Goal: Task Accomplishment & Management: Manage account settings

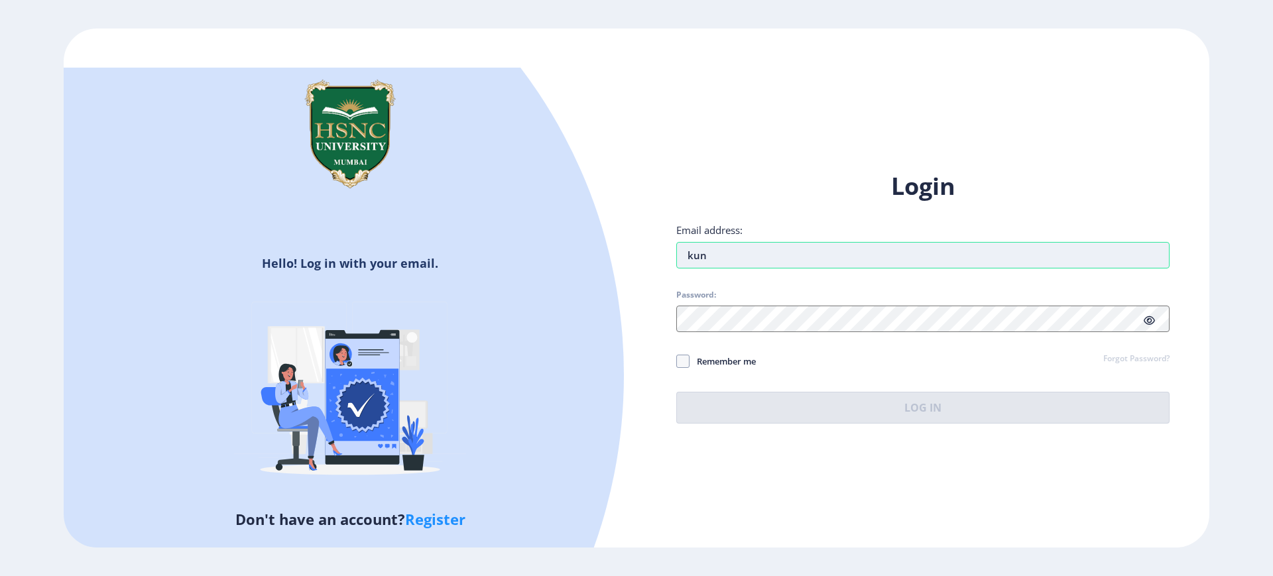
type input "[EMAIL_ADDRESS][DOMAIN_NAME]"
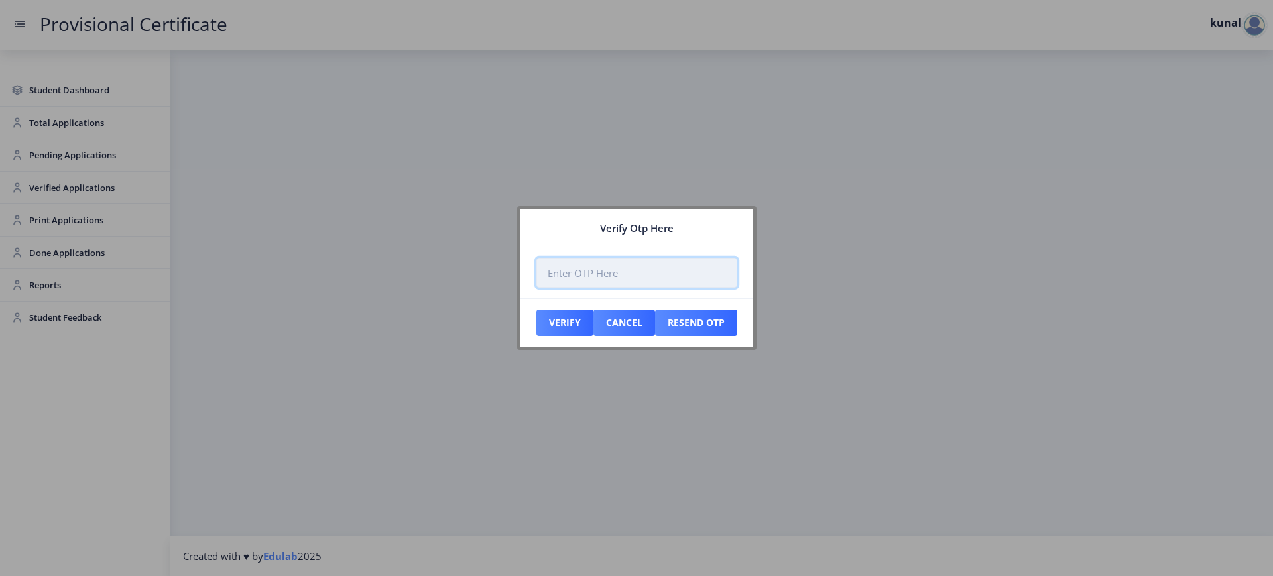
paste input "926389"
type input "926389"
click at [564, 318] on button "Verify" at bounding box center [564, 323] width 57 height 27
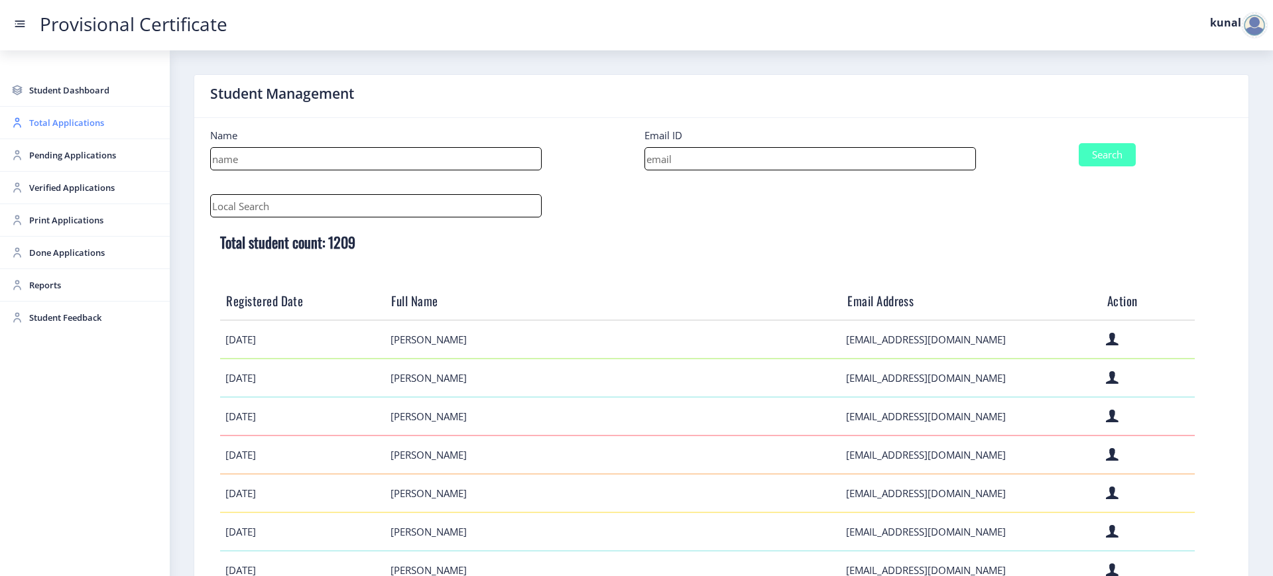
click at [90, 123] on span "Total Applications" at bounding box center [94, 123] width 130 height 16
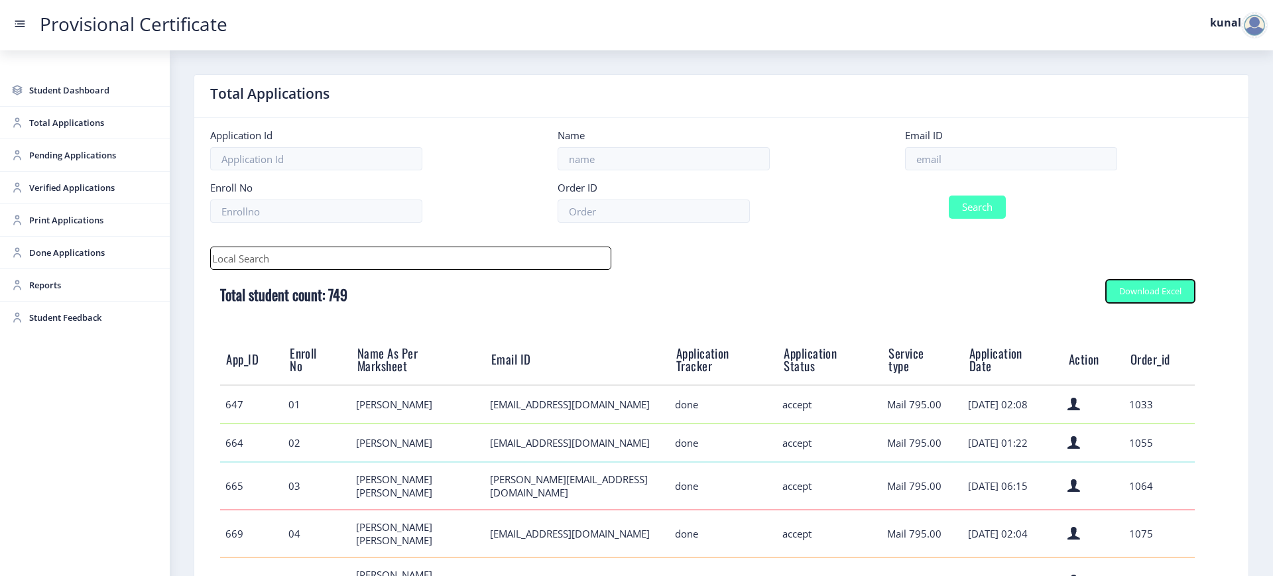
click at [1145, 298] on button "Download Excel" at bounding box center [1150, 291] width 89 height 23
click at [42, 150] on span "Pending Applications" at bounding box center [94, 155] width 130 height 16
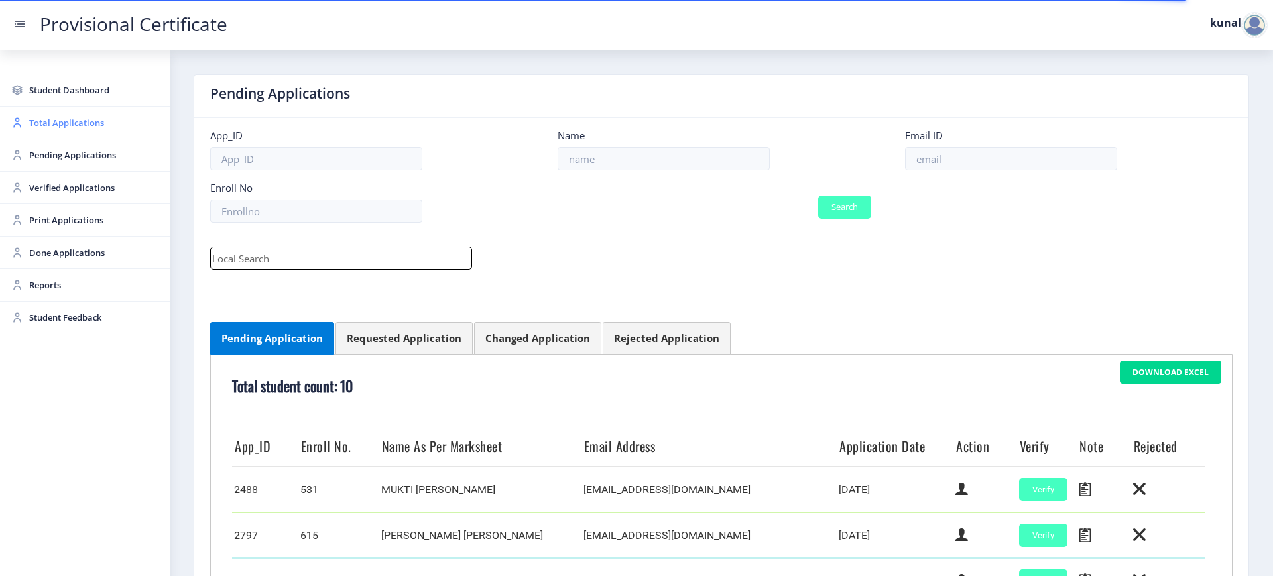
click at [60, 125] on span "Total Applications" at bounding box center [94, 123] width 130 height 16
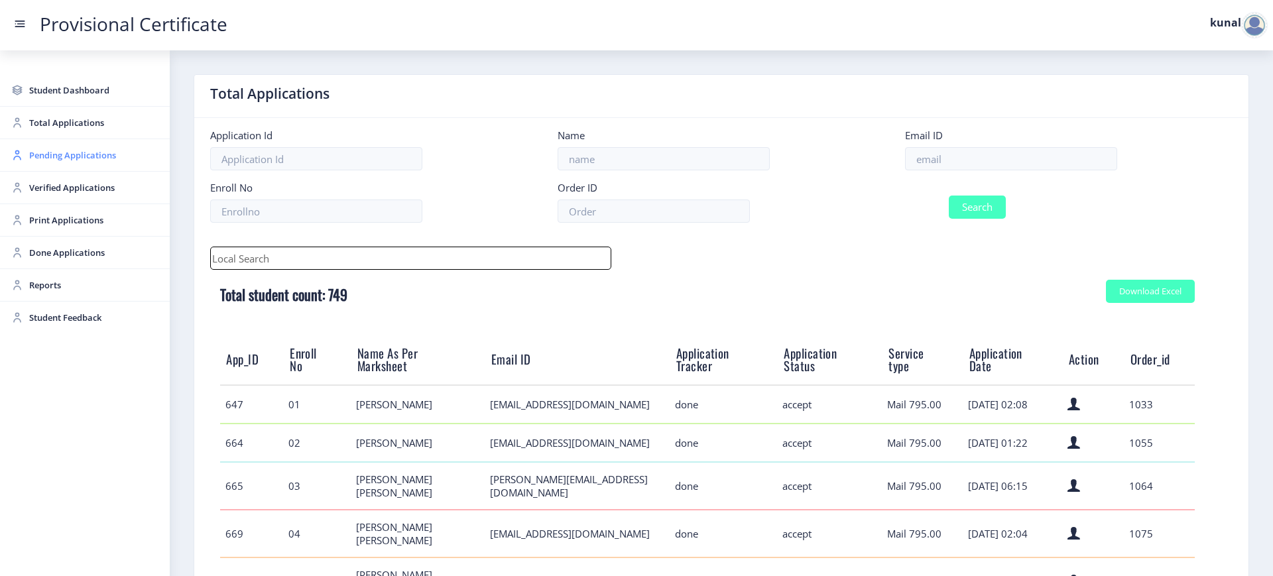
click at [104, 156] on span "Pending Applications" at bounding box center [94, 155] width 130 height 16
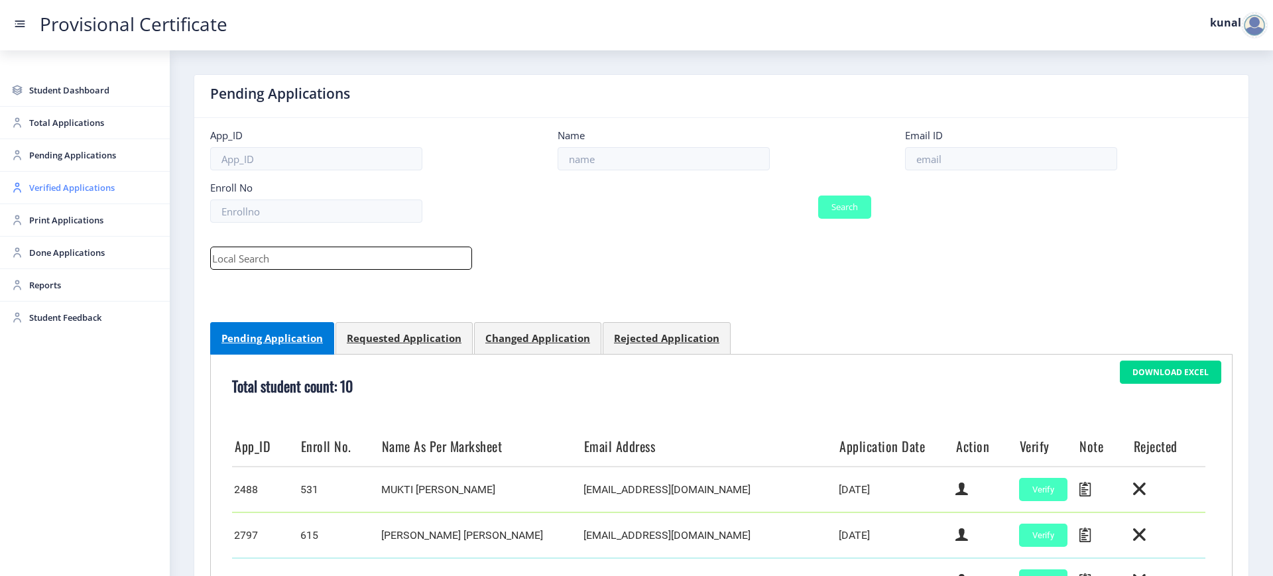
click at [96, 188] on span "Verified Applications" at bounding box center [94, 188] width 130 height 16
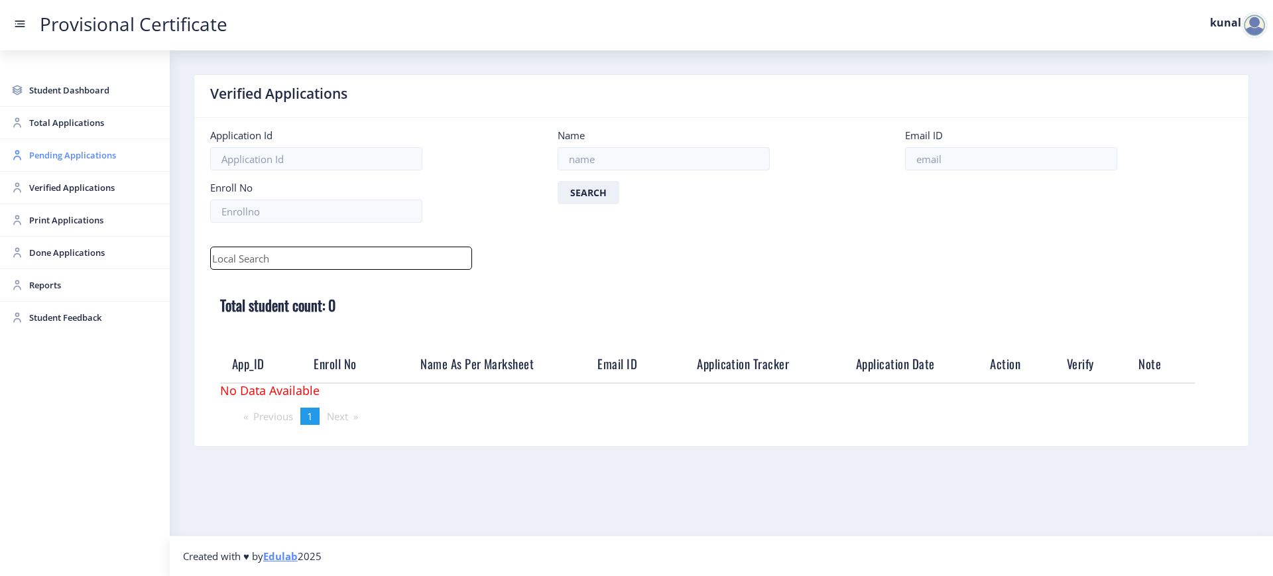
click at [71, 150] on span "Pending Applications" at bounding box center [94, 155] width 130 height 16
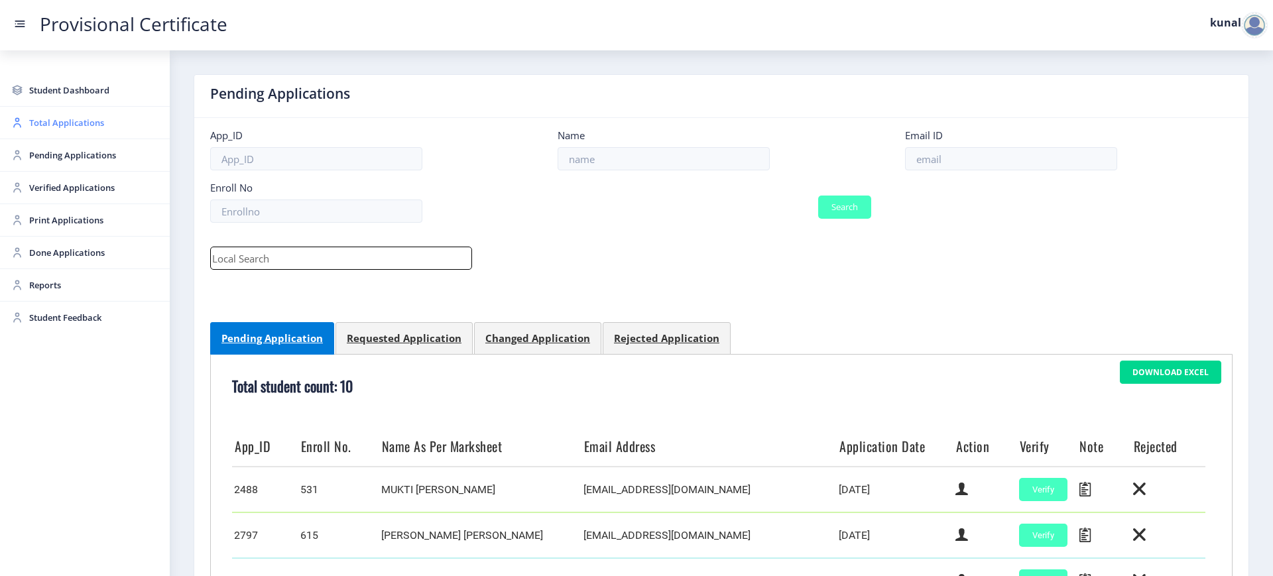
click at [73, 120] on span "Total Applications" at bounding box center [94, 123] width 130 height 16
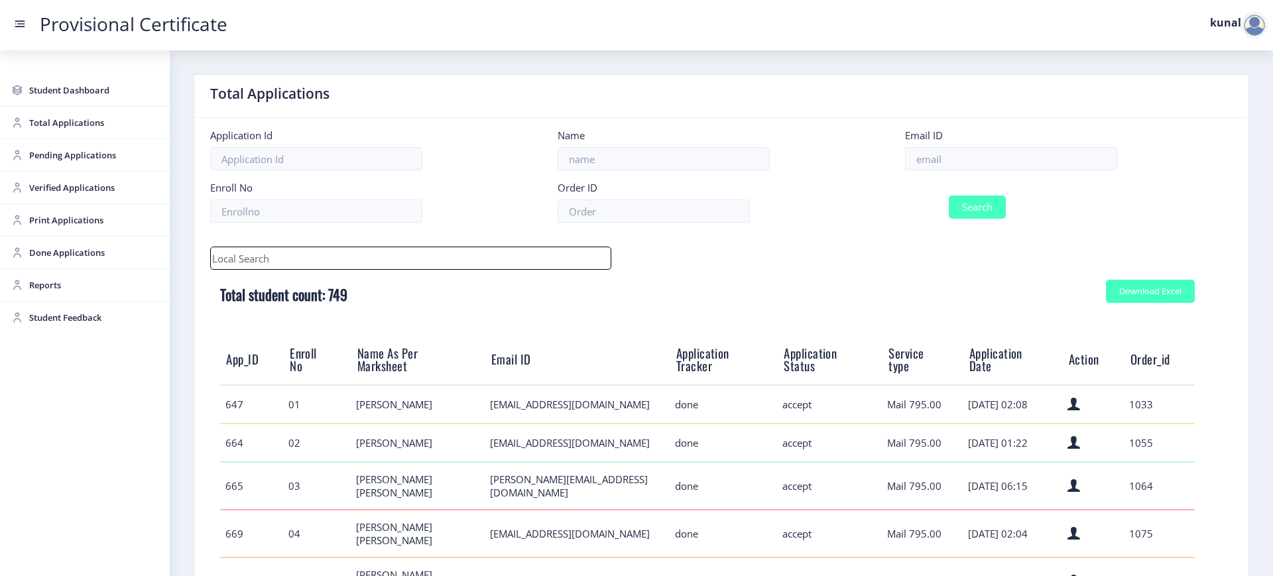
scroll to position [321, 0]
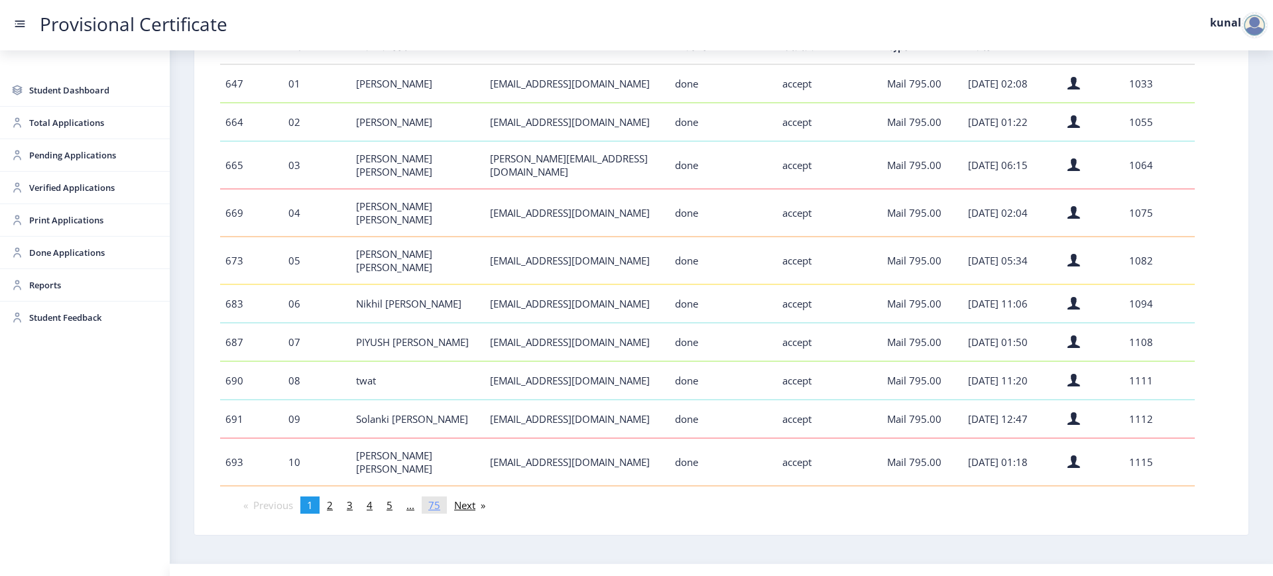
click at [432, 499] on span "75" at bounding box center [434, 505] width 12 height 13
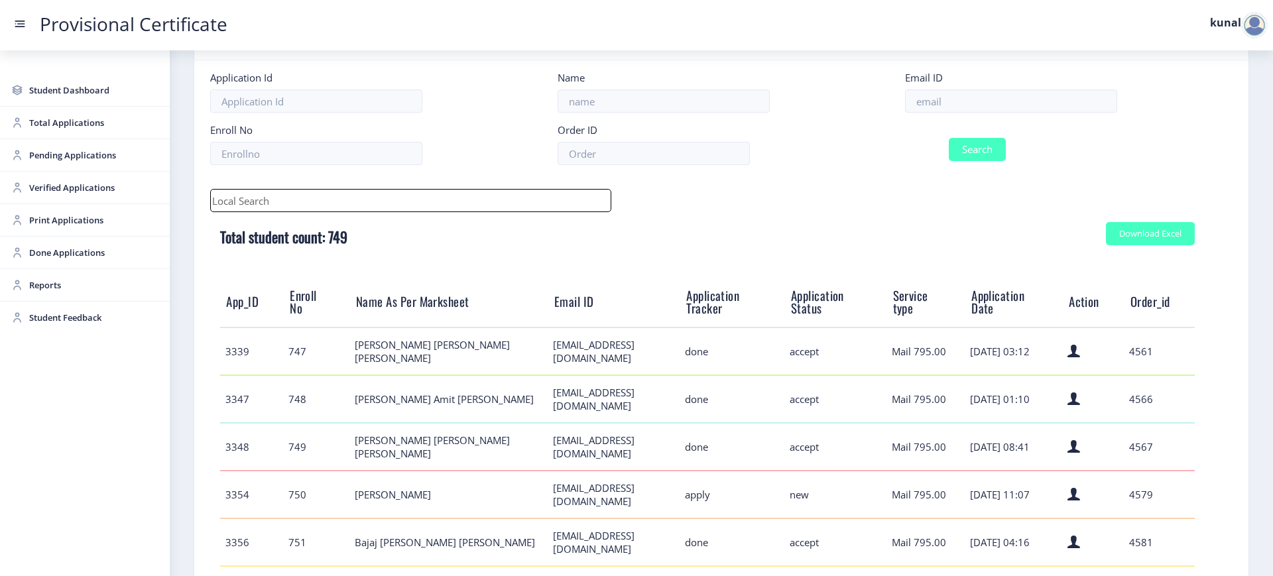
scroll to position [0, 0]
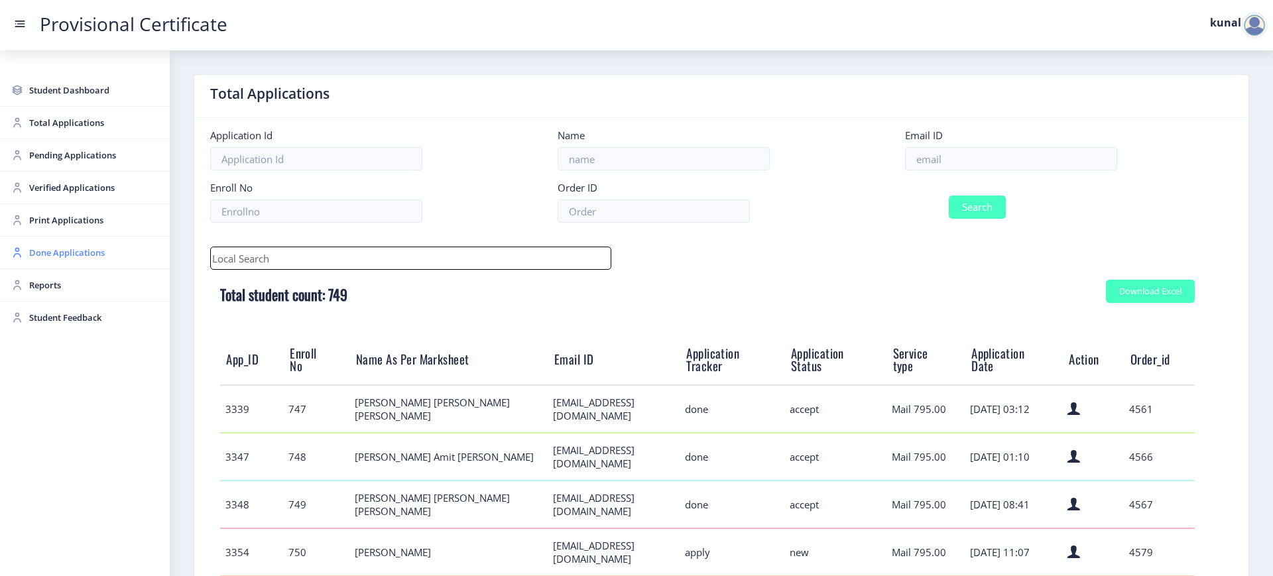
click at [76, 259] on span "Done Applications" at bounding box center [94, 253] width 130 height 16
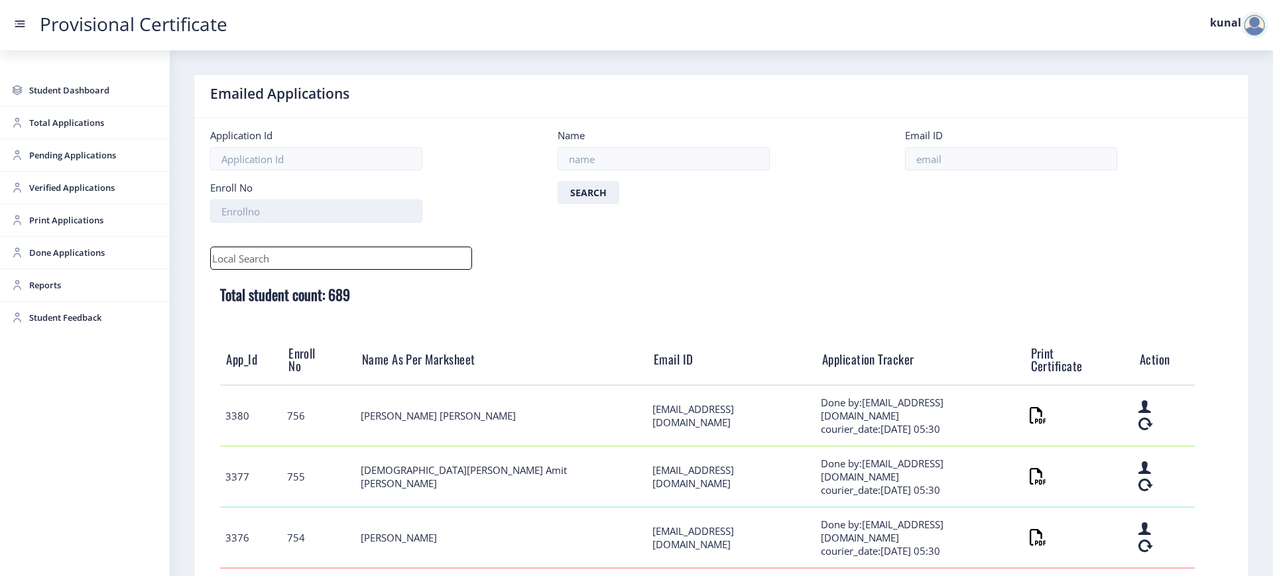
scroll to position [1, 0]
click at [70, 283] on span "Reports" at bounding box center [94, 285] width 130 height 16
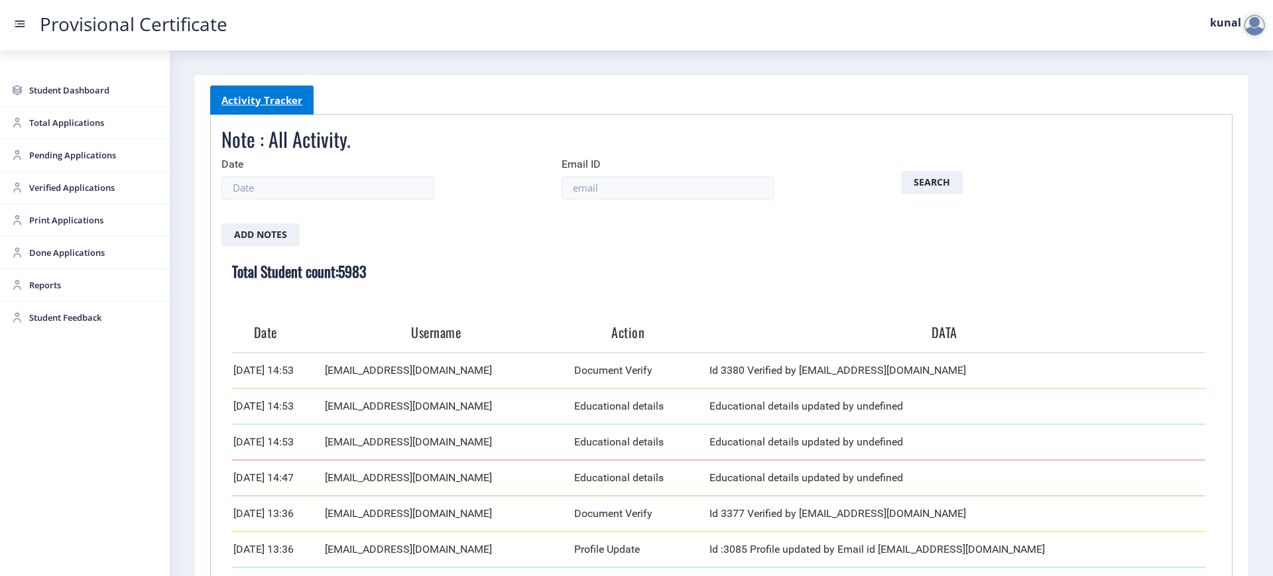
click at [392, 201] on form "Date Email ID Search Add Notes" at bounding box center [721, 202] width 1020 height 89
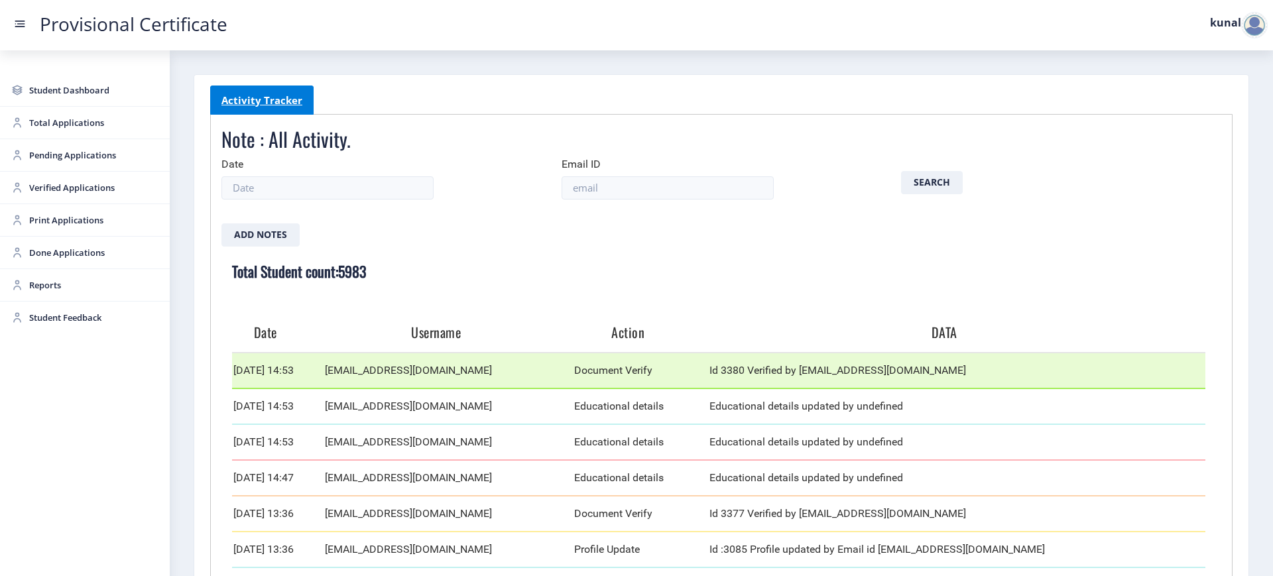
click at [267, 367] on td "[DATE] 14:53" at bounding box center [278, 371] width 92 height 36
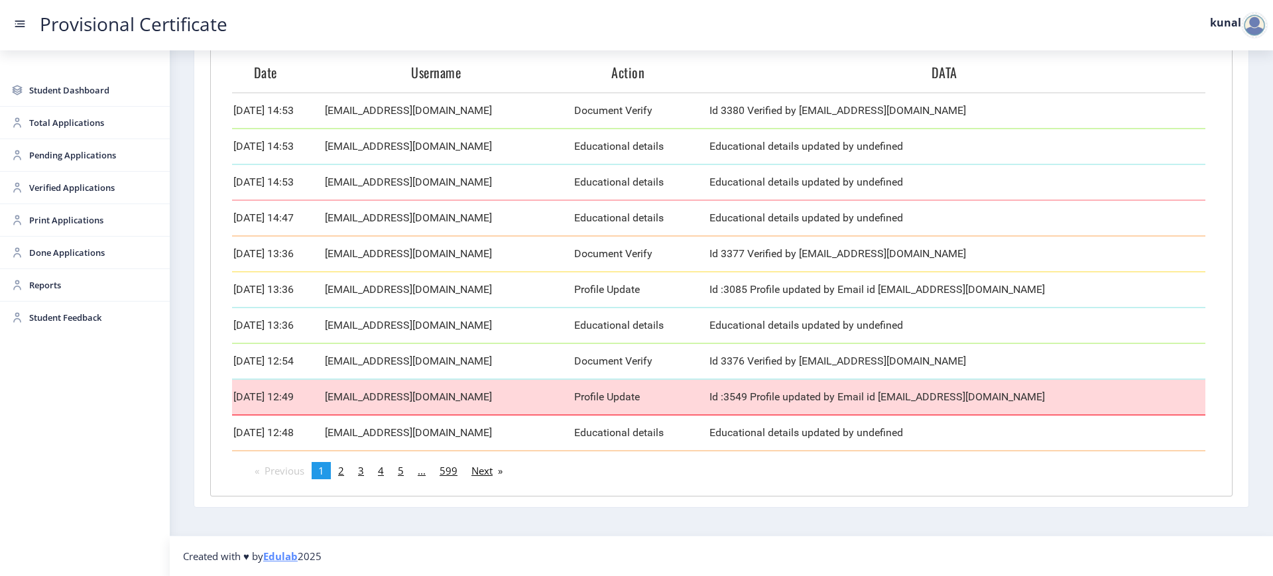
scroll to position [259, 0]
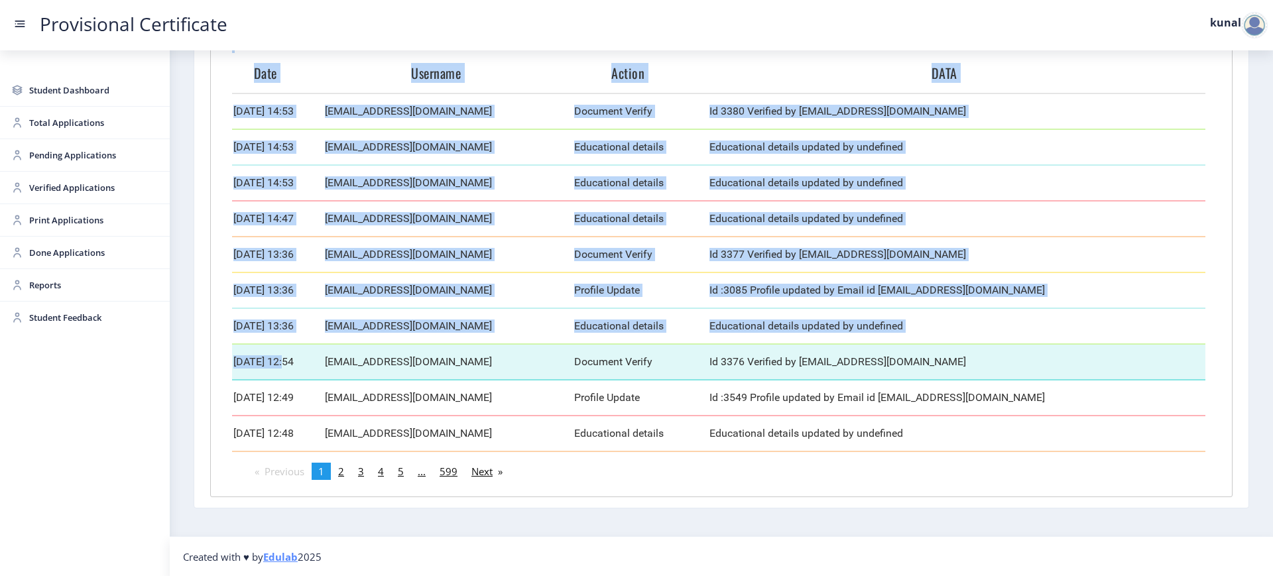
drag, startPoint x: 231, startPoint y: 365, endPoint x: 286, endPoint y: 368, distance: 55.1
click at [286, 368] on div "Total Student count:5983 Date Username Action DATA [DATE] 14:53 [EMAIL_ADDRESS]…" at bounding box center [718, 224] width 994 height 475
click at [286, 368] on td "[DATE] 12:54" at bounding box center [278, 362] width 92 height 36
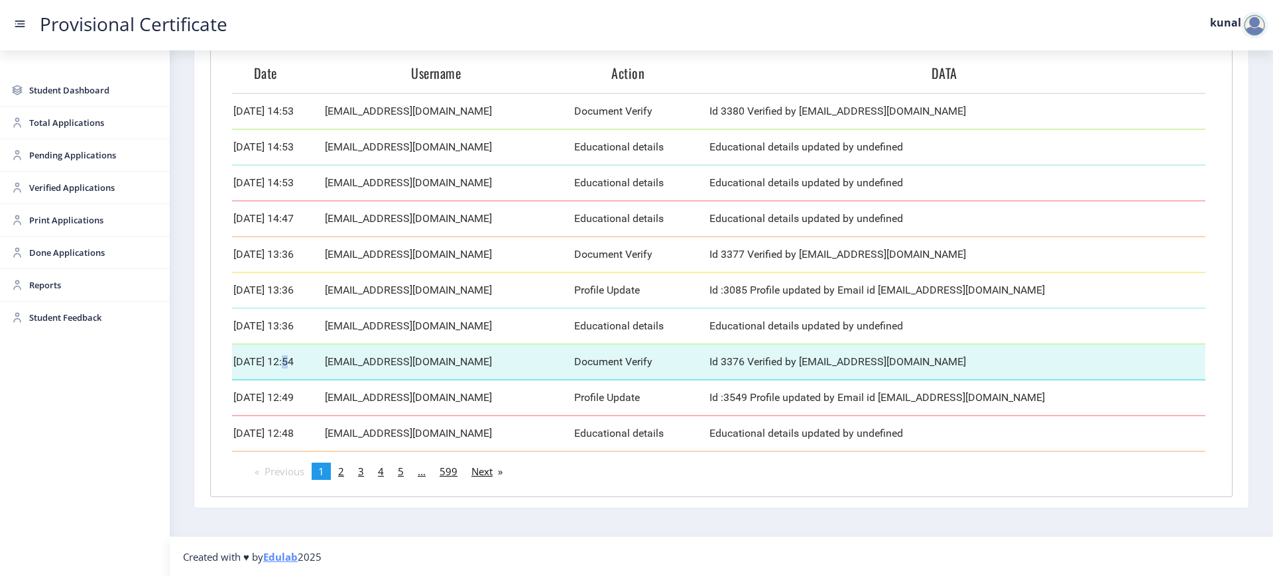
click at [286, 368] on td "[DATE] 12:54" at bounding box center [278, 362] width 92 height 36
drag, startPoint x: 286, startPoint y: 368, endPoint x: 251, endPoint y: 368, distance: 35.1
click at [251, 368] on td "[DATE] 12:54" at bounding box center [278, 362] width 92 height 36
click at [237, 363] on td "[DATE] 12:54" at bounding box center [278, 362] width 92 height 36
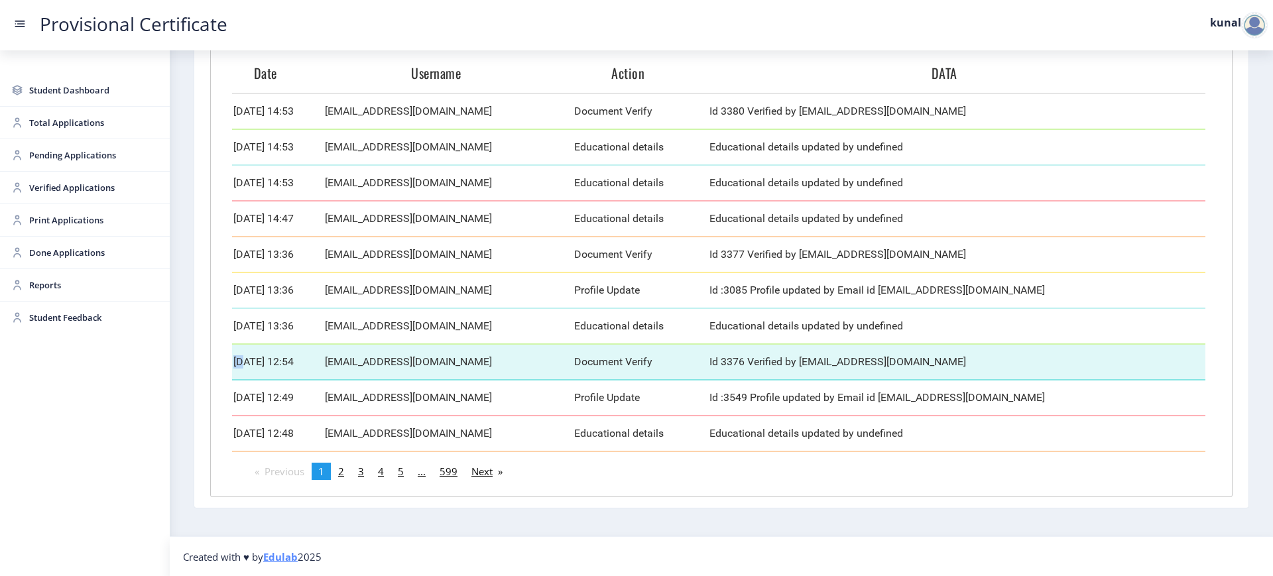
click at [237, 363] on td "[DATE] 12:54" at bounding box center [278, 362] width 92 height 36
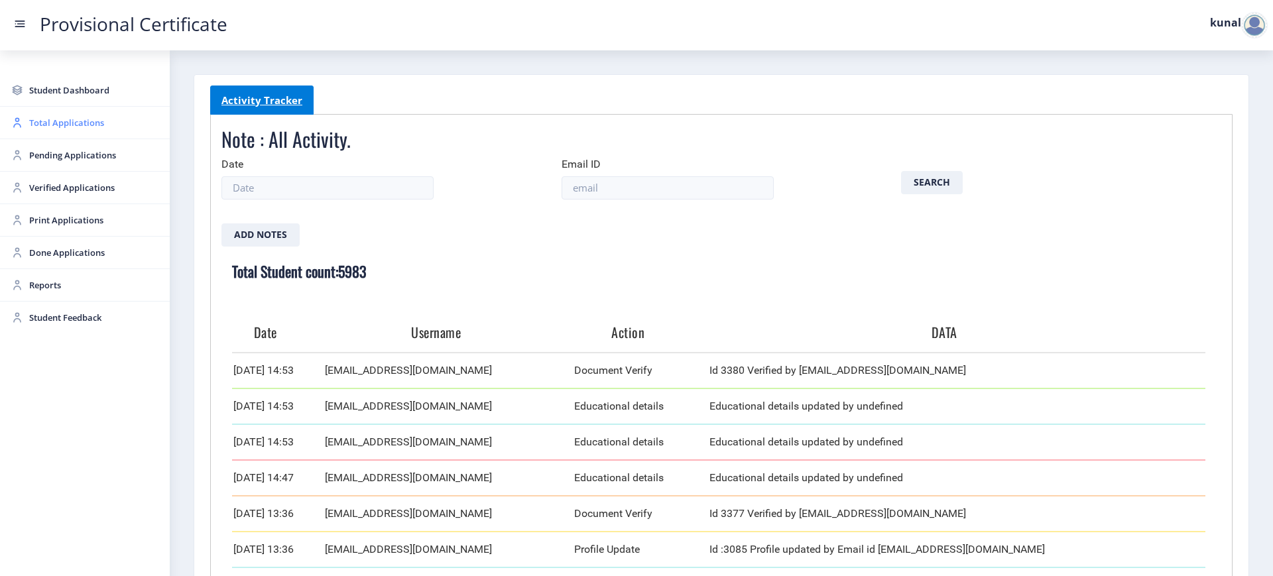
click at [44, 134] on link "Total Applications" at bounding box center [85, 123] width 170 height 32
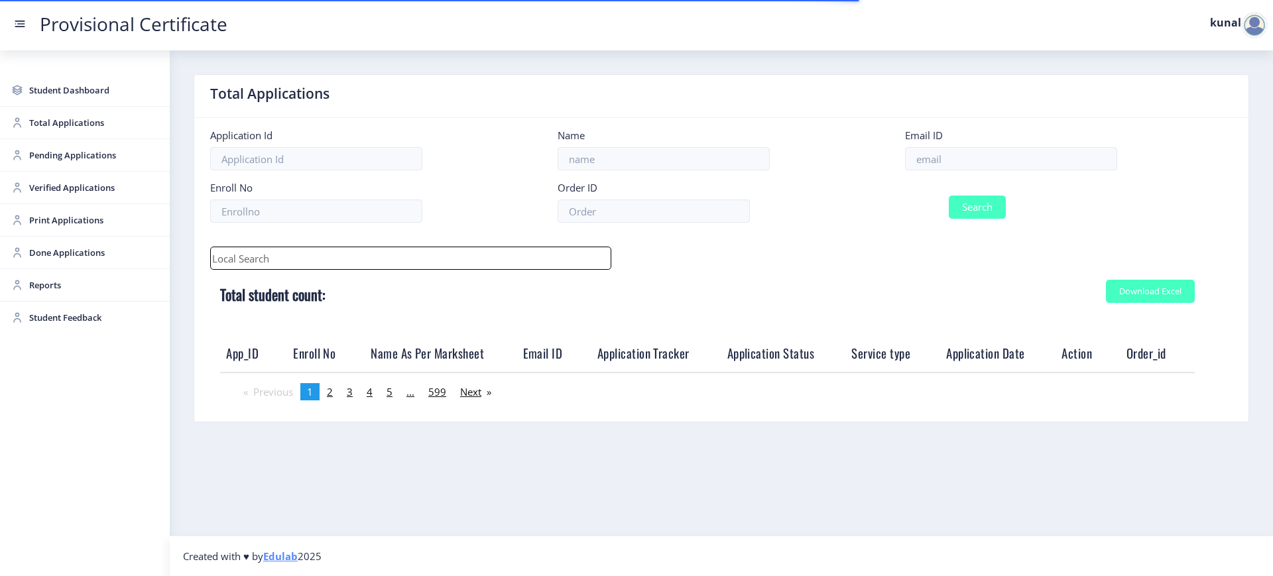
click at [365, 170] on form "Application Id Name Email ID Enroll No Order ID Search" at bounding box center [721, 181] width 1042 height 105
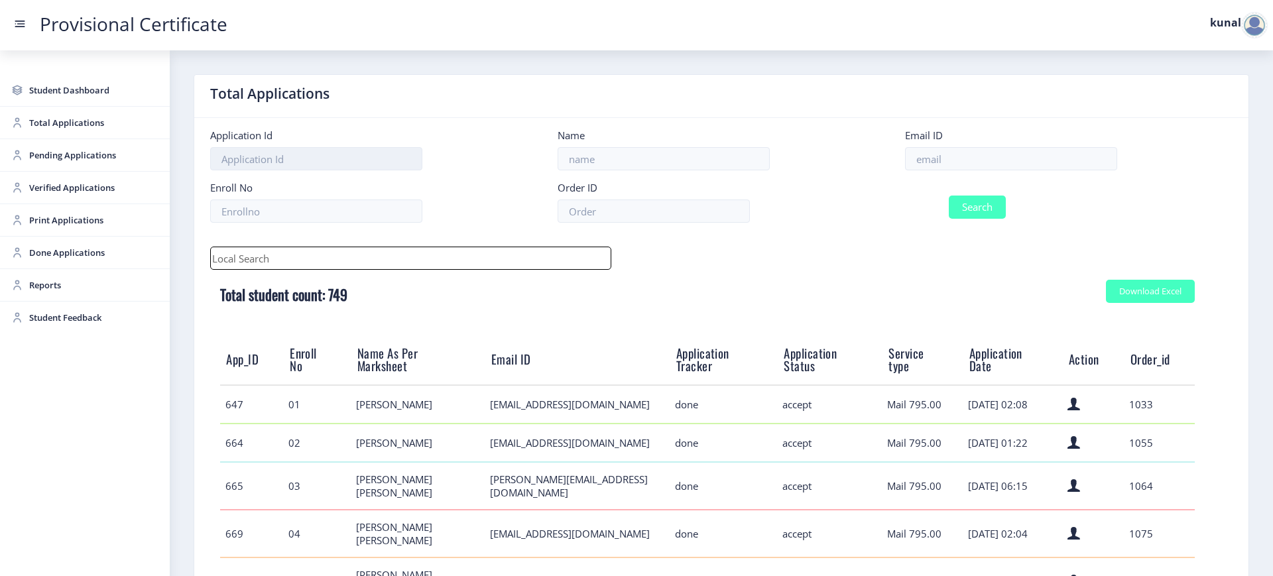
click at [351, 162] on input at bounding box center [316, 158] width 212 height 23
type input "3317"
click at [949, 196] on button "Search" at bounding box center [977, 207] width 57 height 23
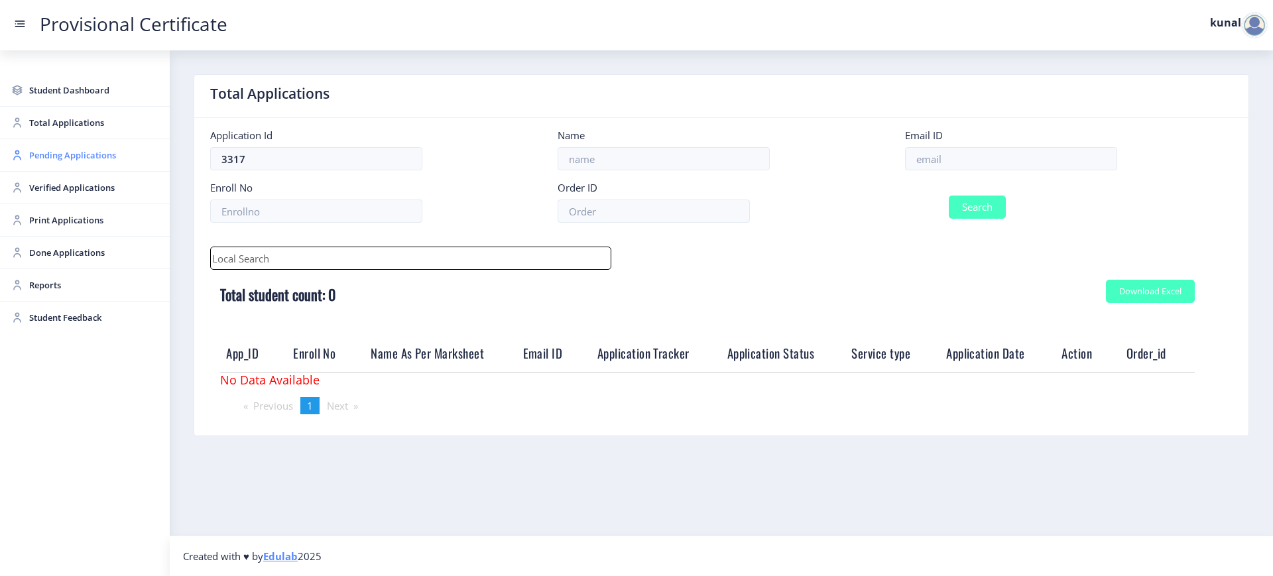
click at [88, 158] on span "Pending Applications" at bounding box center [94, 155] width 130 height 16
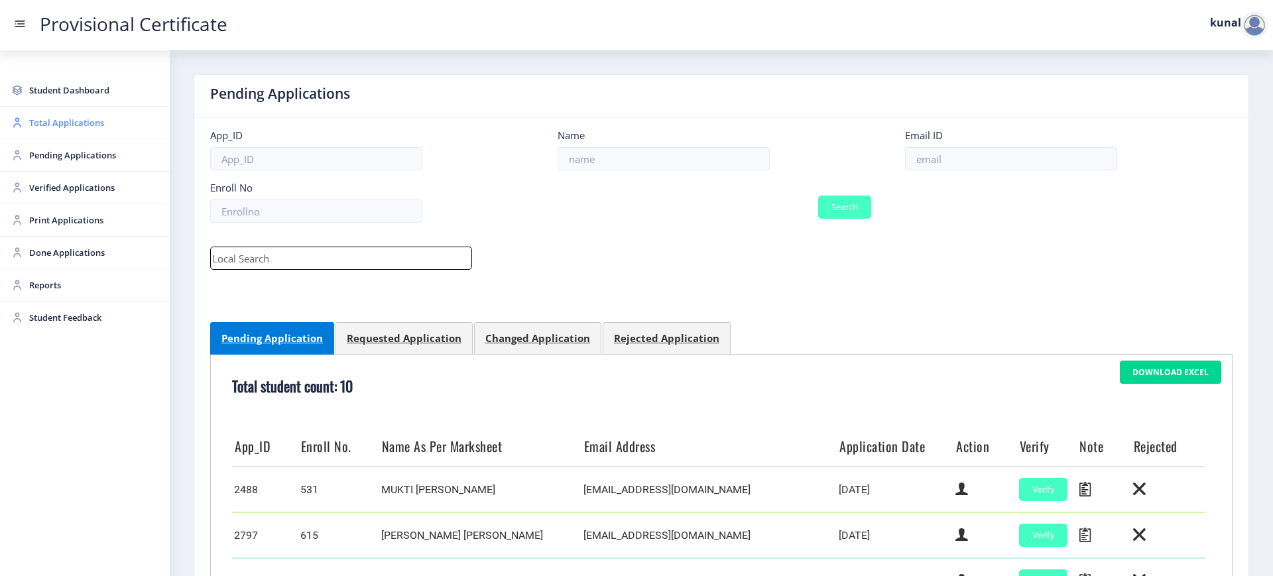
click at [84, 122] on span "Total Applications" at bounding box center [94, 123] width 130 height 16
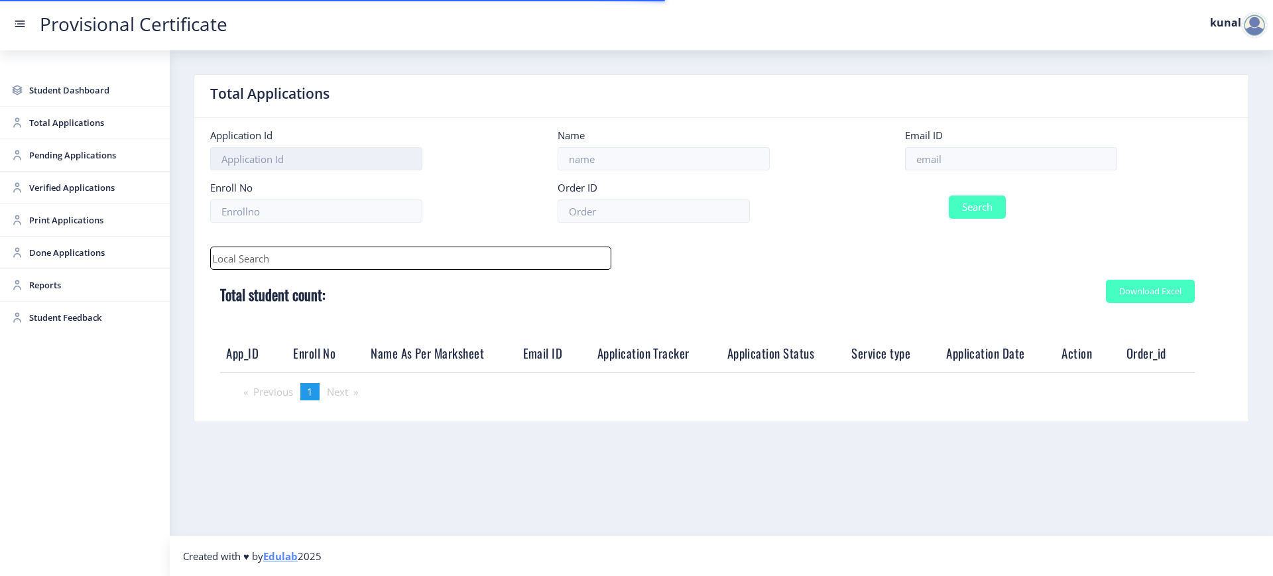
click at [264, 162] on input at bounding box center [316, 158] width 212 height 23
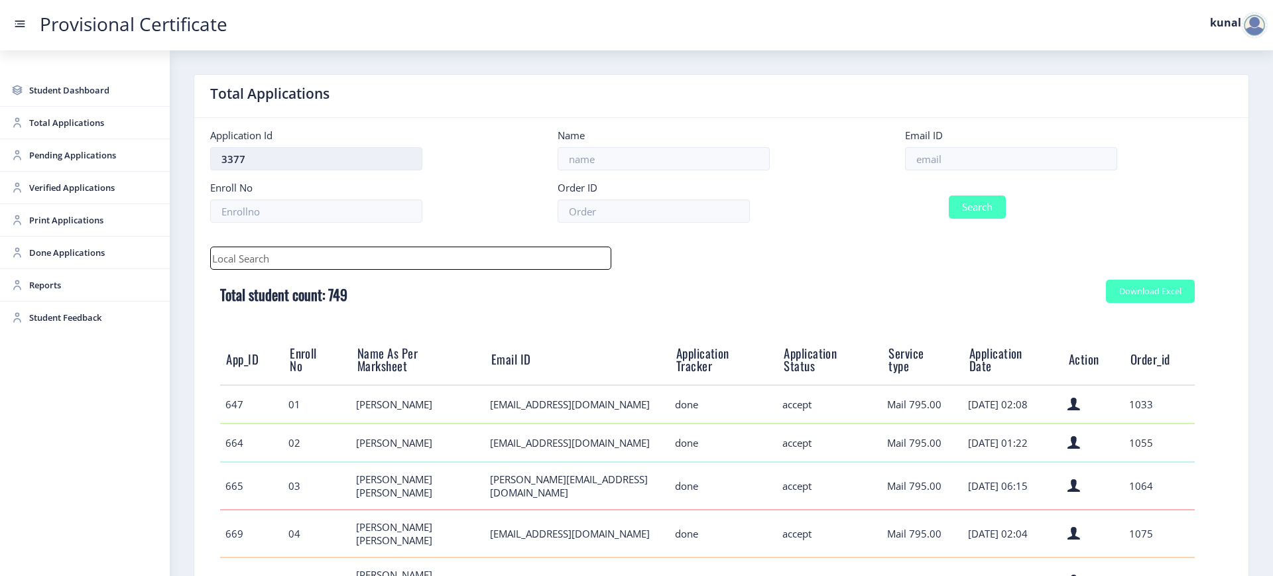
type input "3377"
click at [949, 196] on button "Search" at bounding box center [977, 207] width 57 height 23
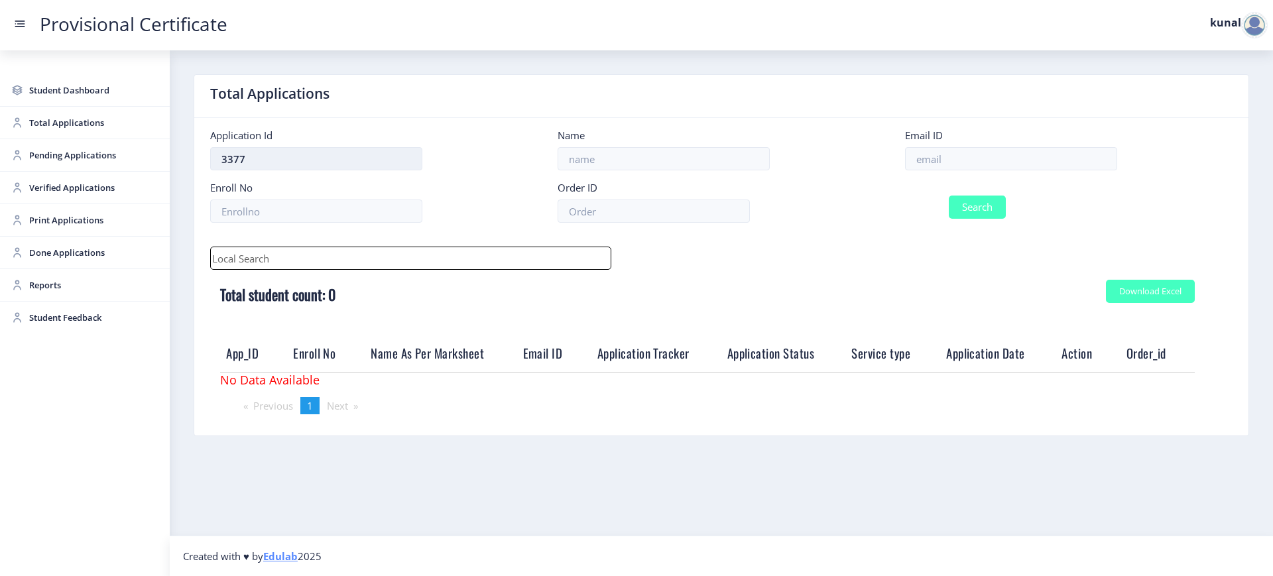
click at [264, 162] on input "3377" at bounding box center [316, 158] width 212 height 23
click at [62, 182] on span "Verified Applications" at bounding box center [94, 188] width 130 height 16
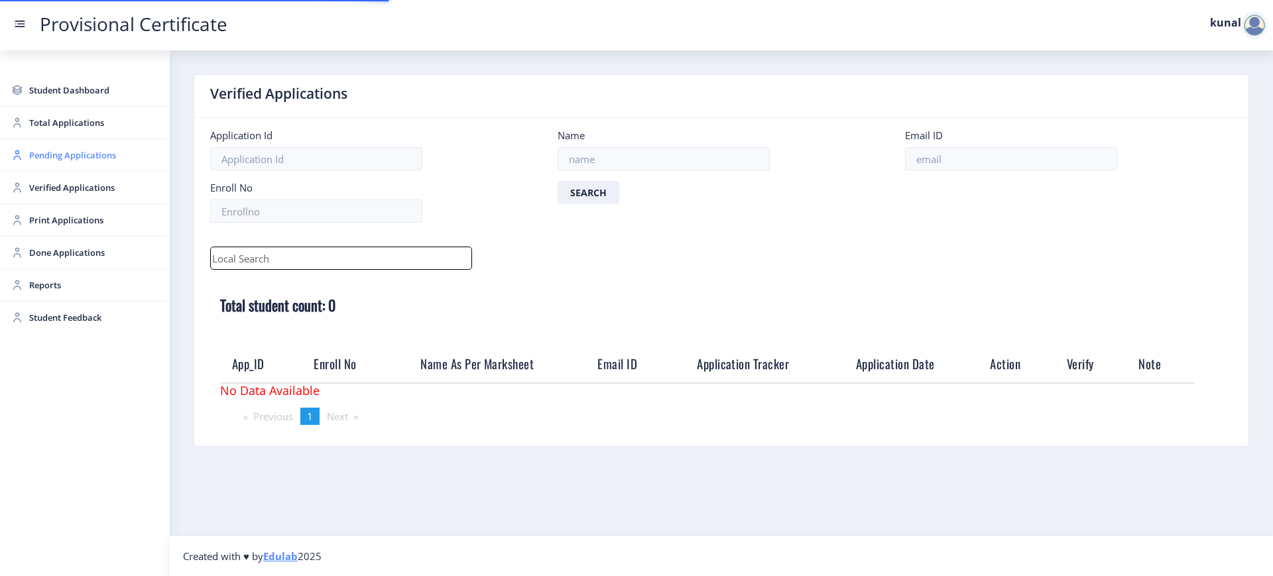
click at [60, 163] on link "Pending Applications" at bounding box center [85, 155] width 170 height 32
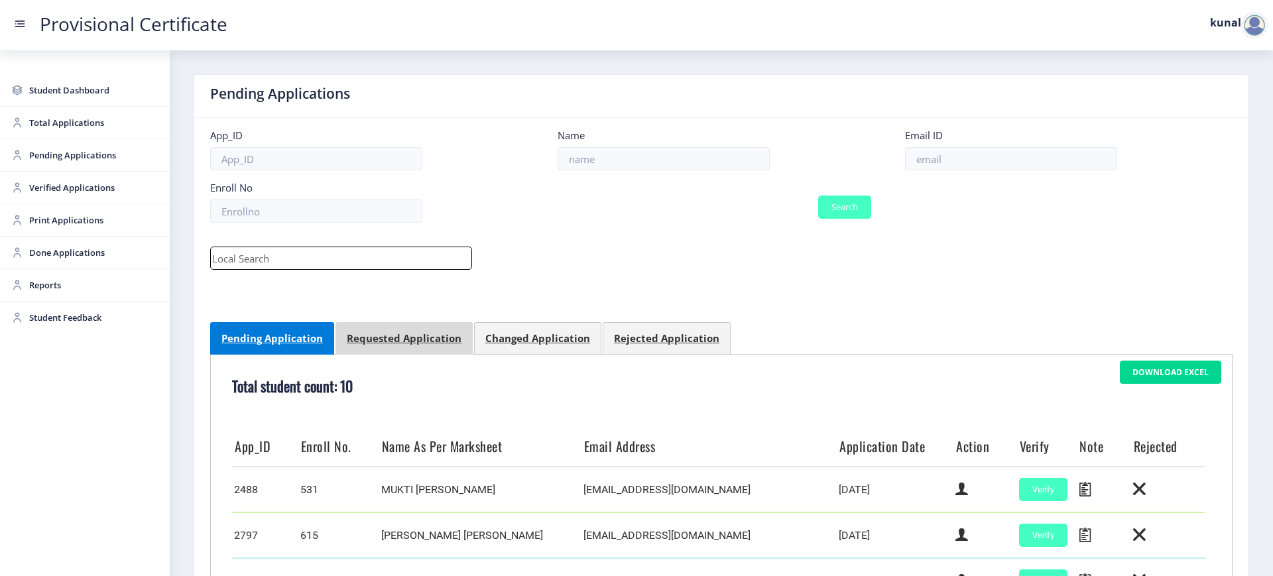
scroll to position [473, 0]
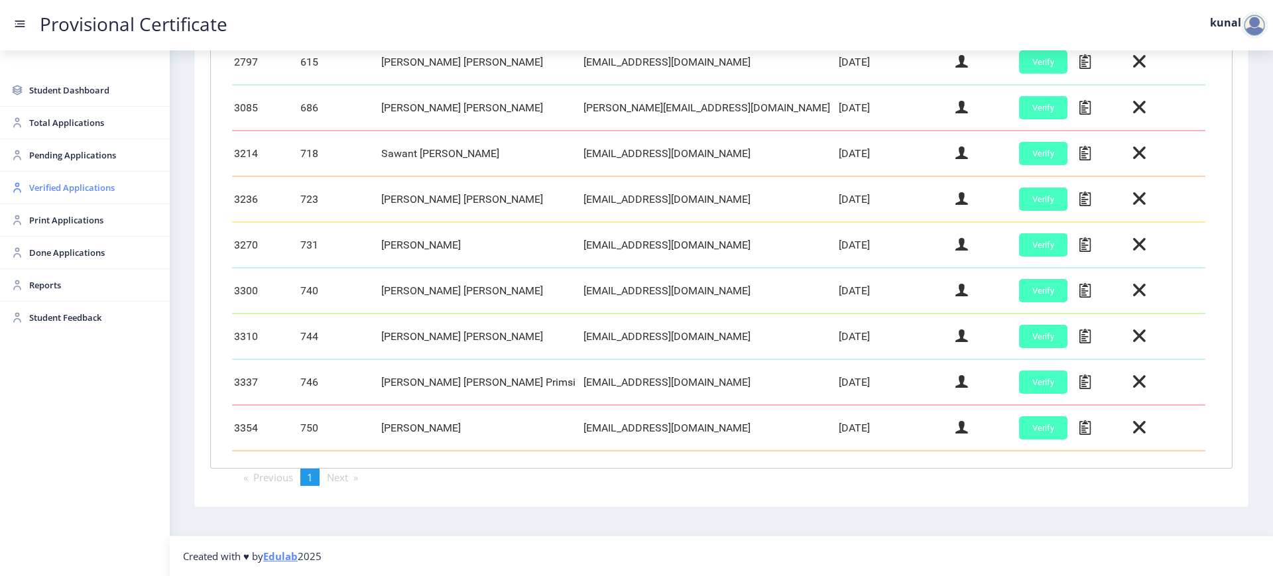
click at [42, 198] on link "Verified Applications" at bounding box center [85, 188] width 170 height 32
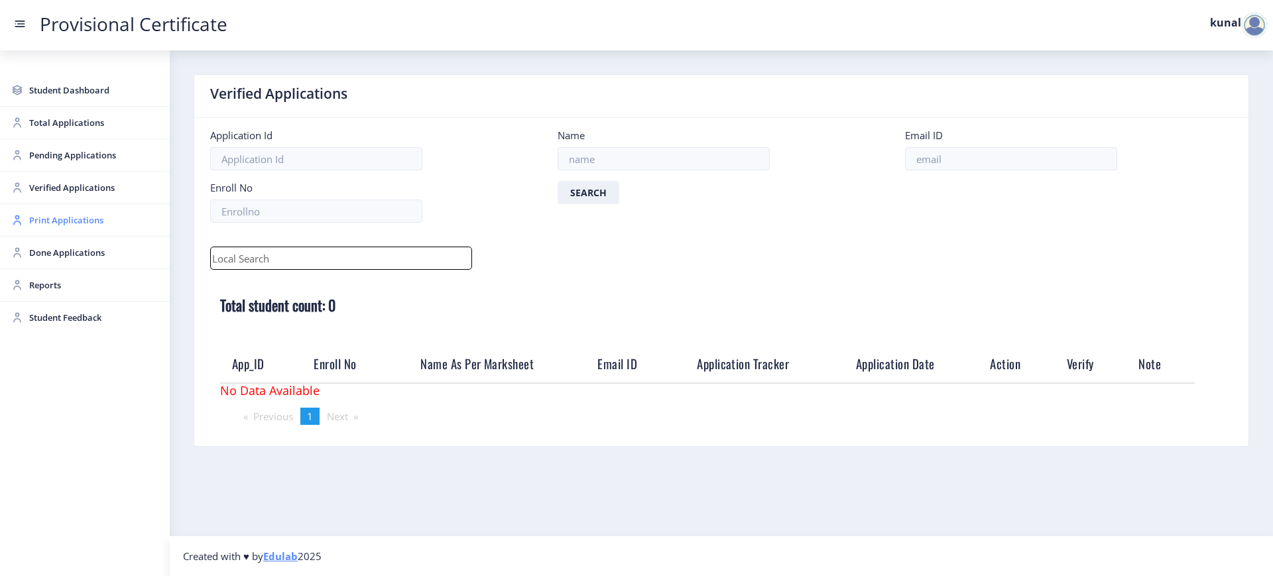
click at [50, 221] on span "Print Applications" at bounding box center [94, 220] width 130 height 16
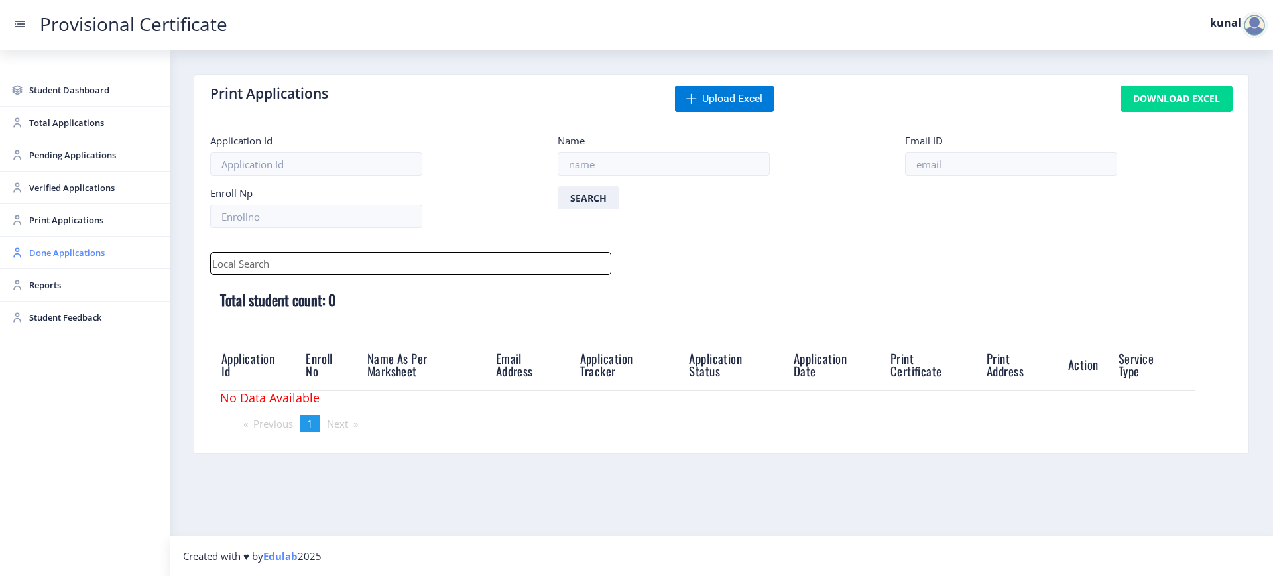
click at [114, 256] on span "Done Applications" at bounding box center [94, 253] width 130 height 16
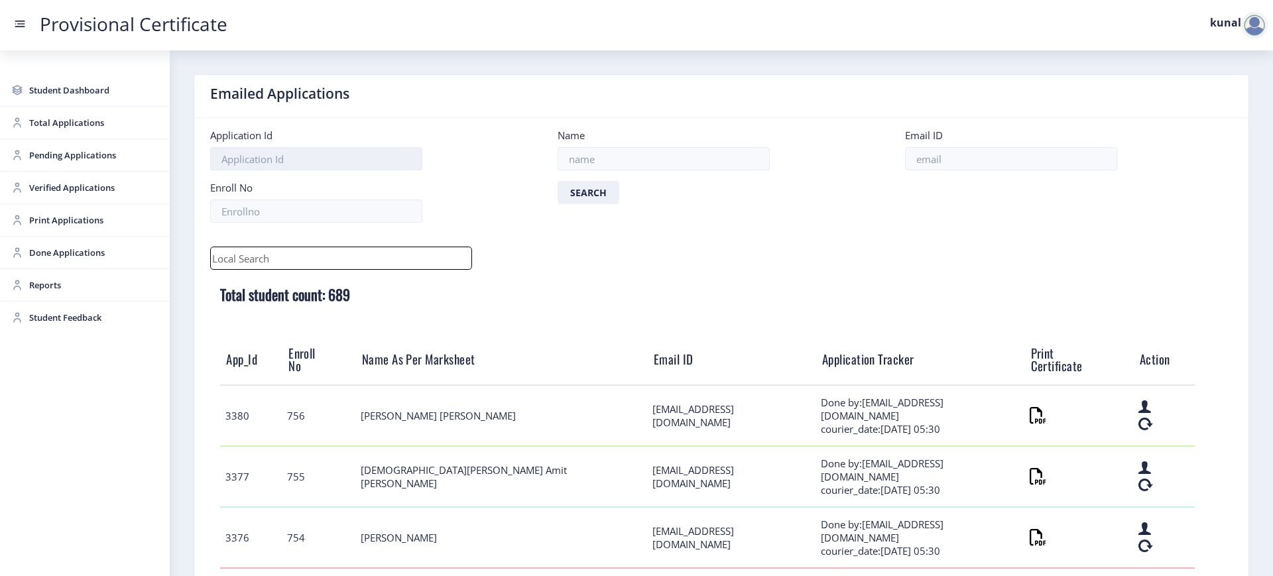
click at [259, 166] on input at bounding box center [316, 158] width 212 height 23
type input "3377"
click at [558, 181] on button "Search" at bounding box center [589, 192] width 62 height 23
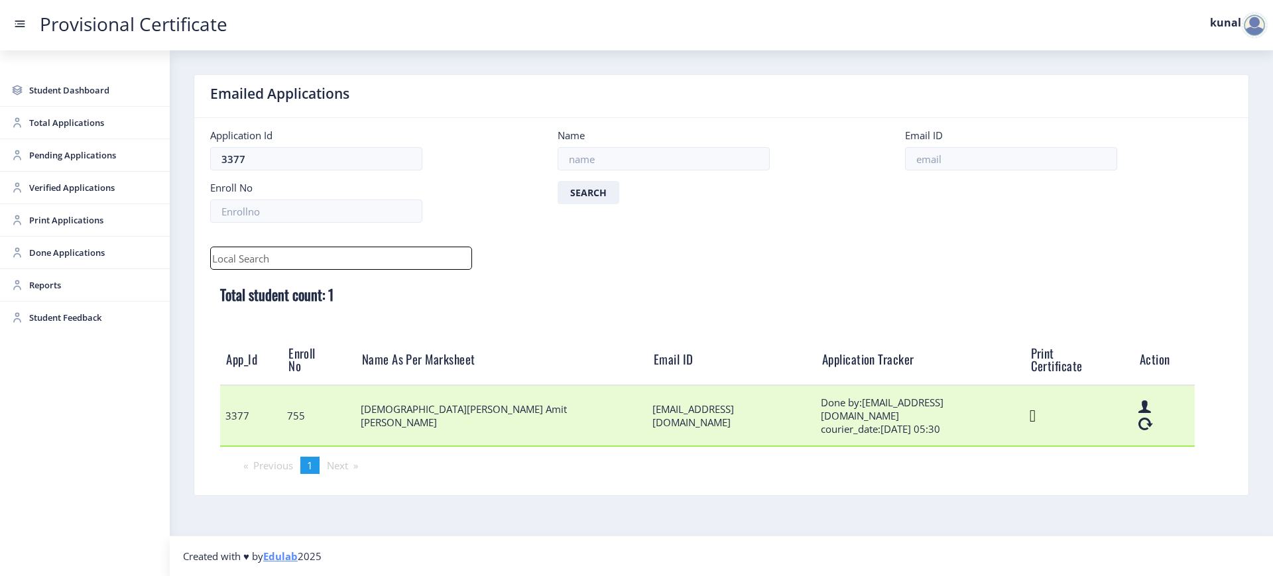
click at [1030, 408] on icon at bounding box center [1033, 416] width 6 height 17
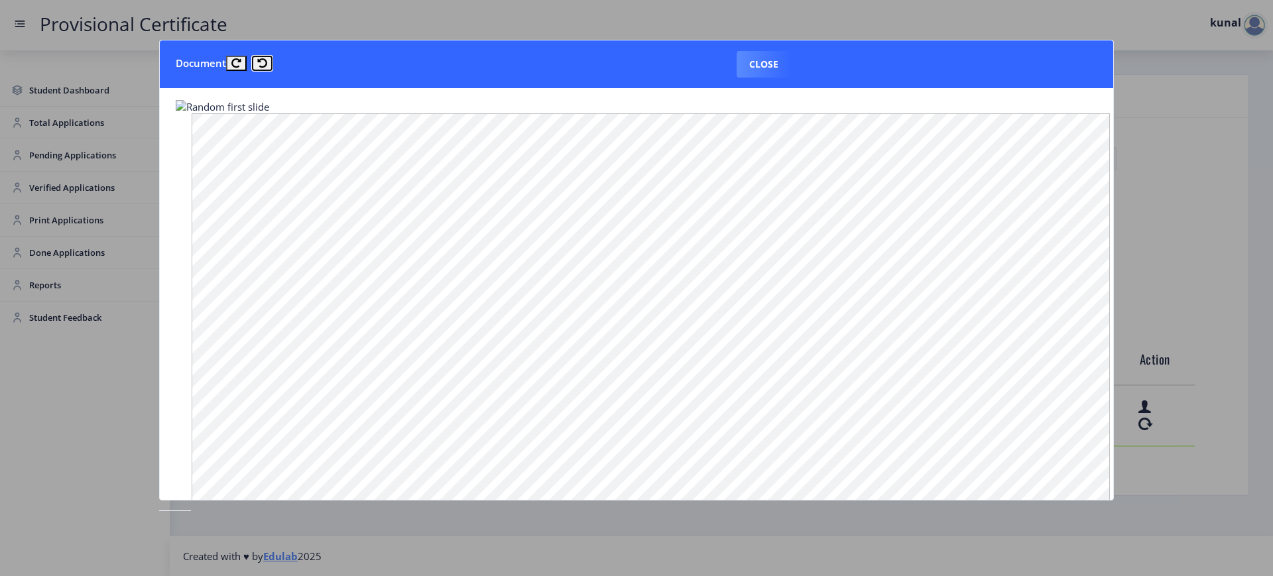
click at [257, 57] on button at bounding box center [262, 63] width 21 height 15
click at [241, 63] on icon at bounding box center [236, 63] width 10 height 10
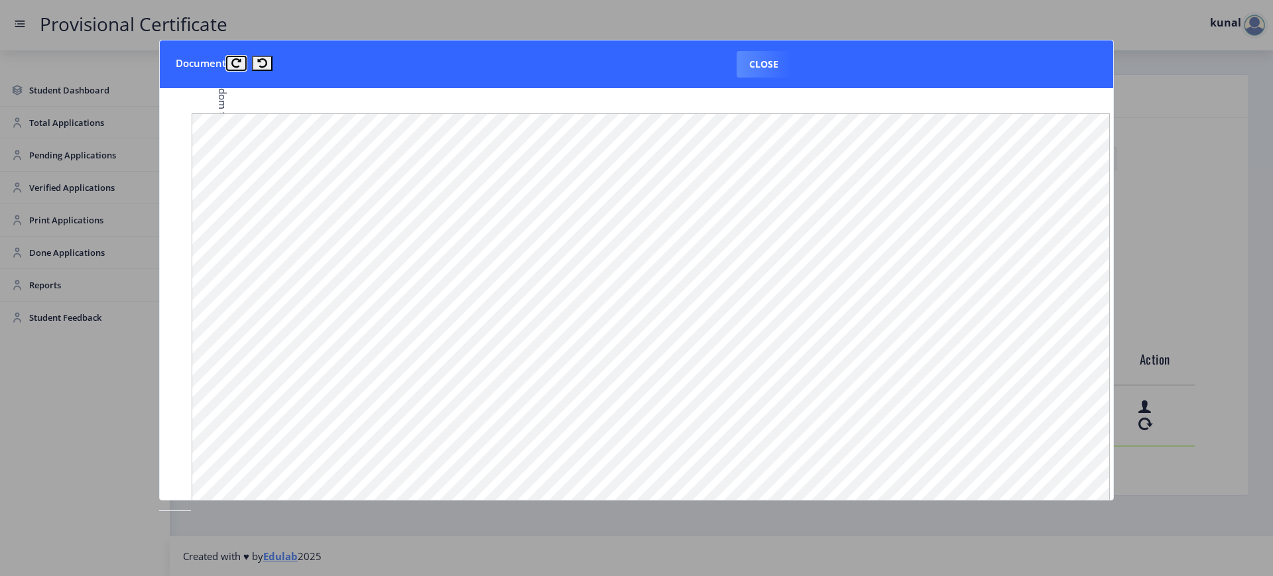
click at [241, 63] on icon at bounding box center [236, 63] width 10 height 10
click at [764, 60] on button "Close" at bounding box center [764, 64] width 54 height 27
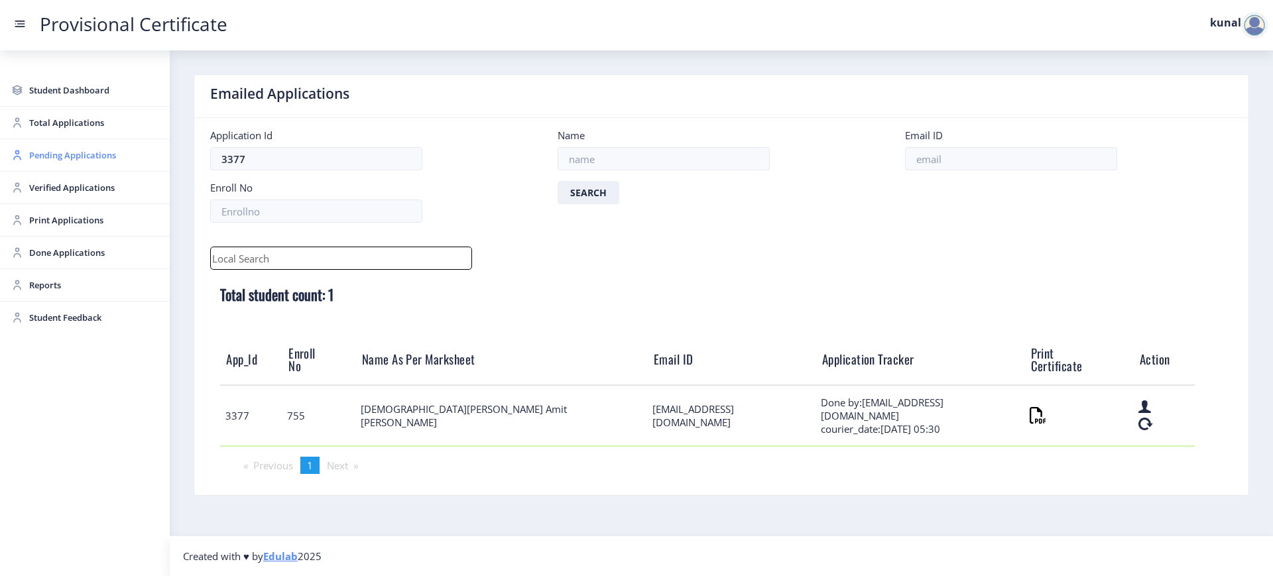
click at [50, 150] on span "Pending Applications" at bounding box center [94, 155] width 130 height 16
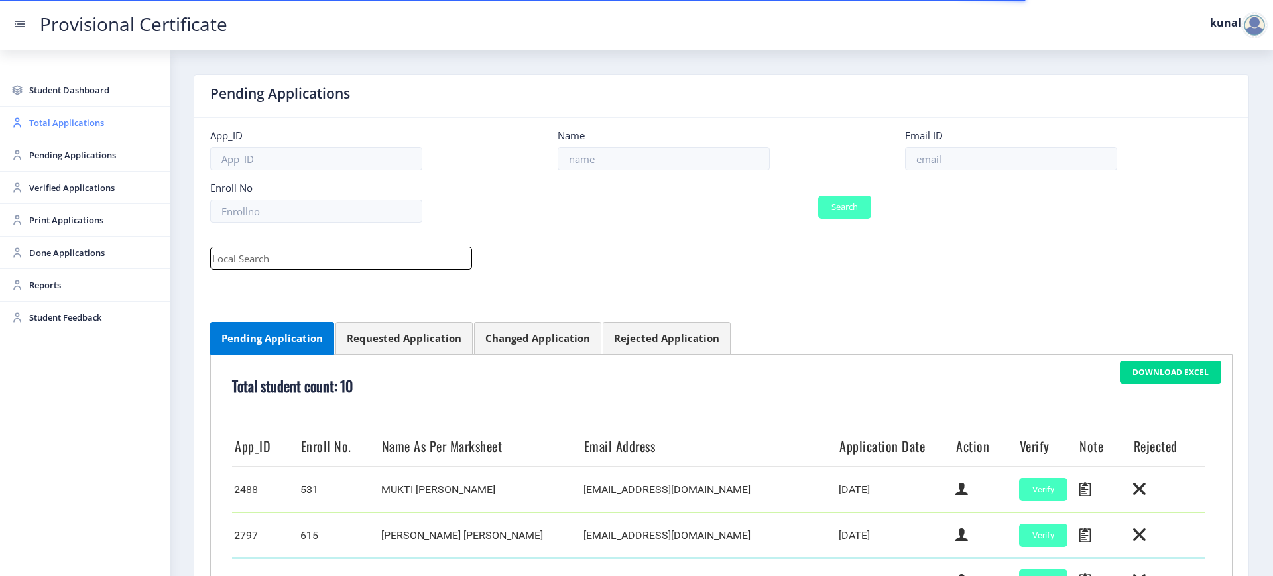
click at [50, 116] on span "Total Applications" at bounding box center [94, 123] width 130 height 16
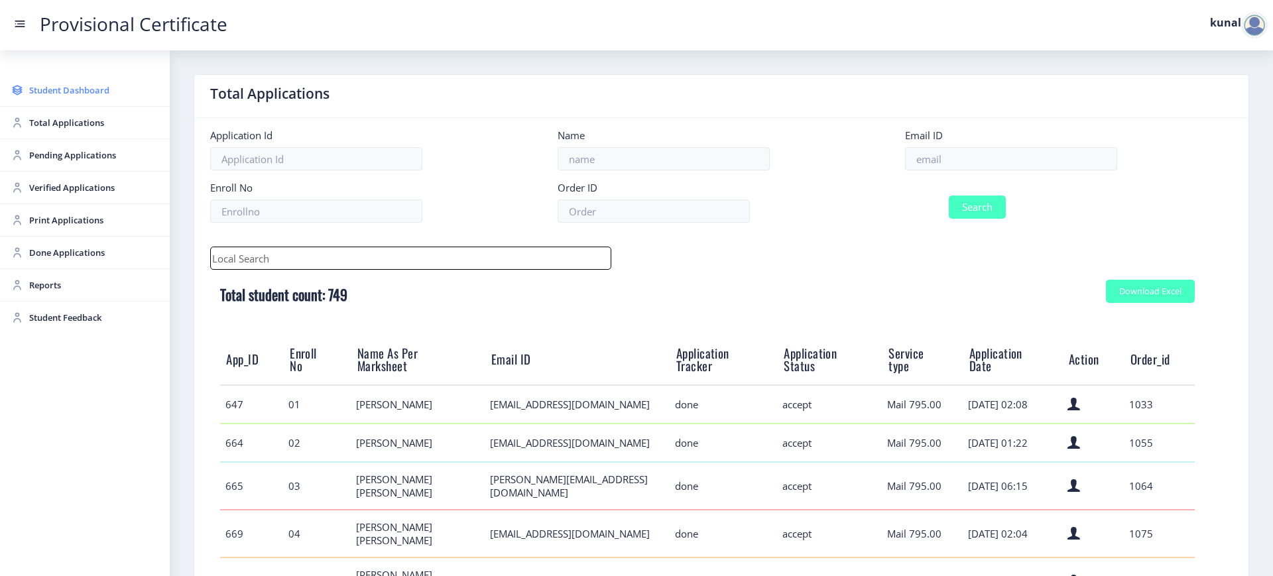
click at [47, 88] on span "Student Dashboard" at bounding box center [94, 90] width 130 height 16
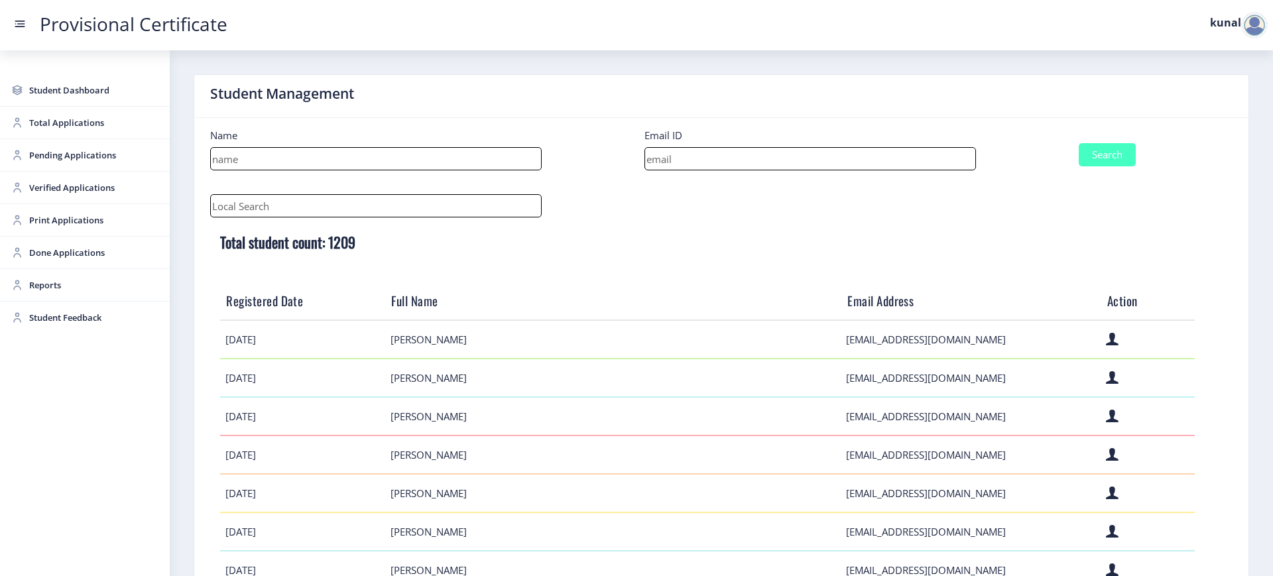
click at [1255, 27] on div at bounding box center [1254, 25] width 27 height 27
click at [1218, 98] on span "Log out" at bounding box center [1219, 97] width 85 height 16
